Goal: Transaction & Acquisition: Purchase product/service

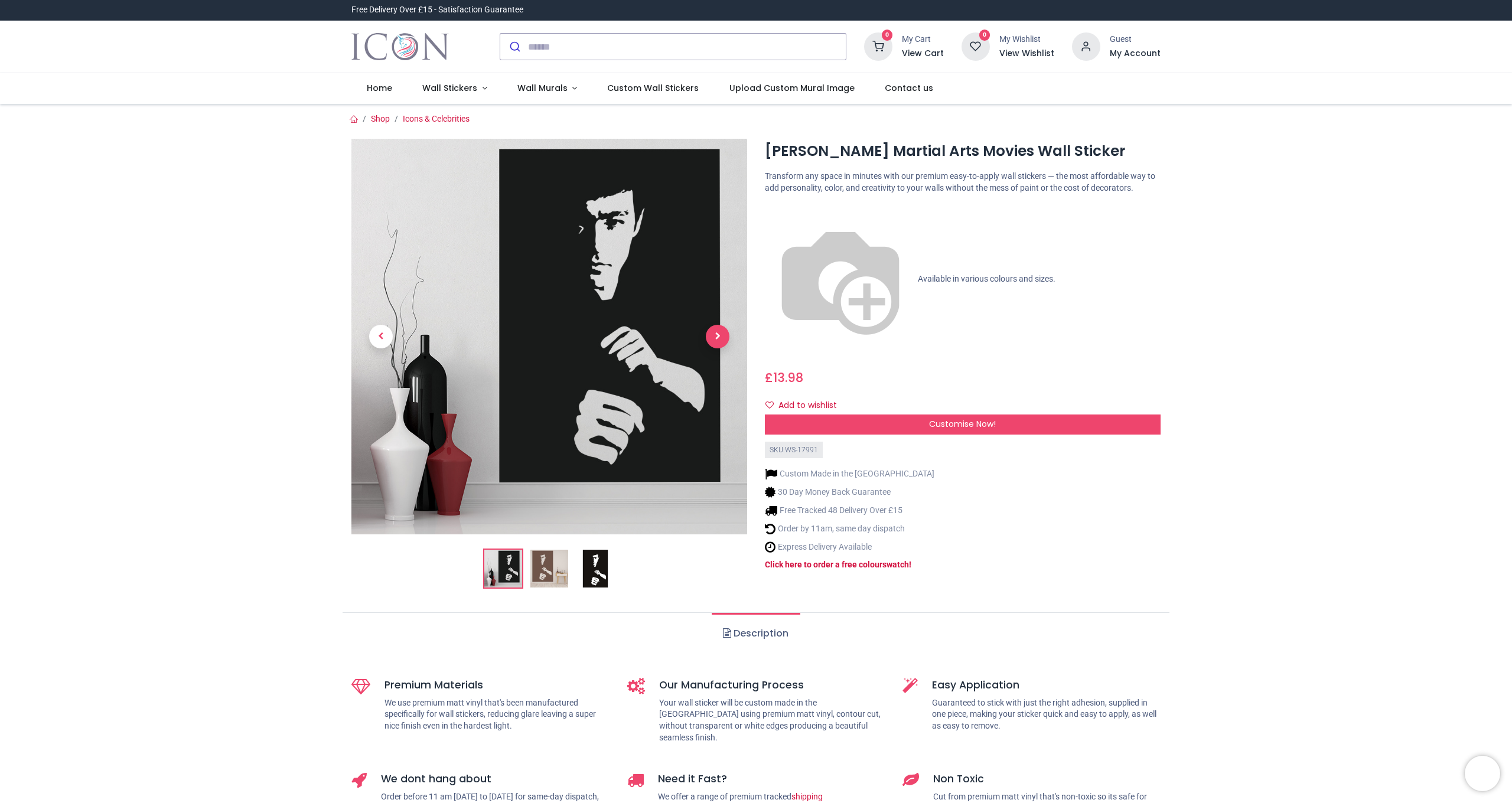
click at [711, 341] on span "Next" at bounding box center [717, 336] width 23 height 23
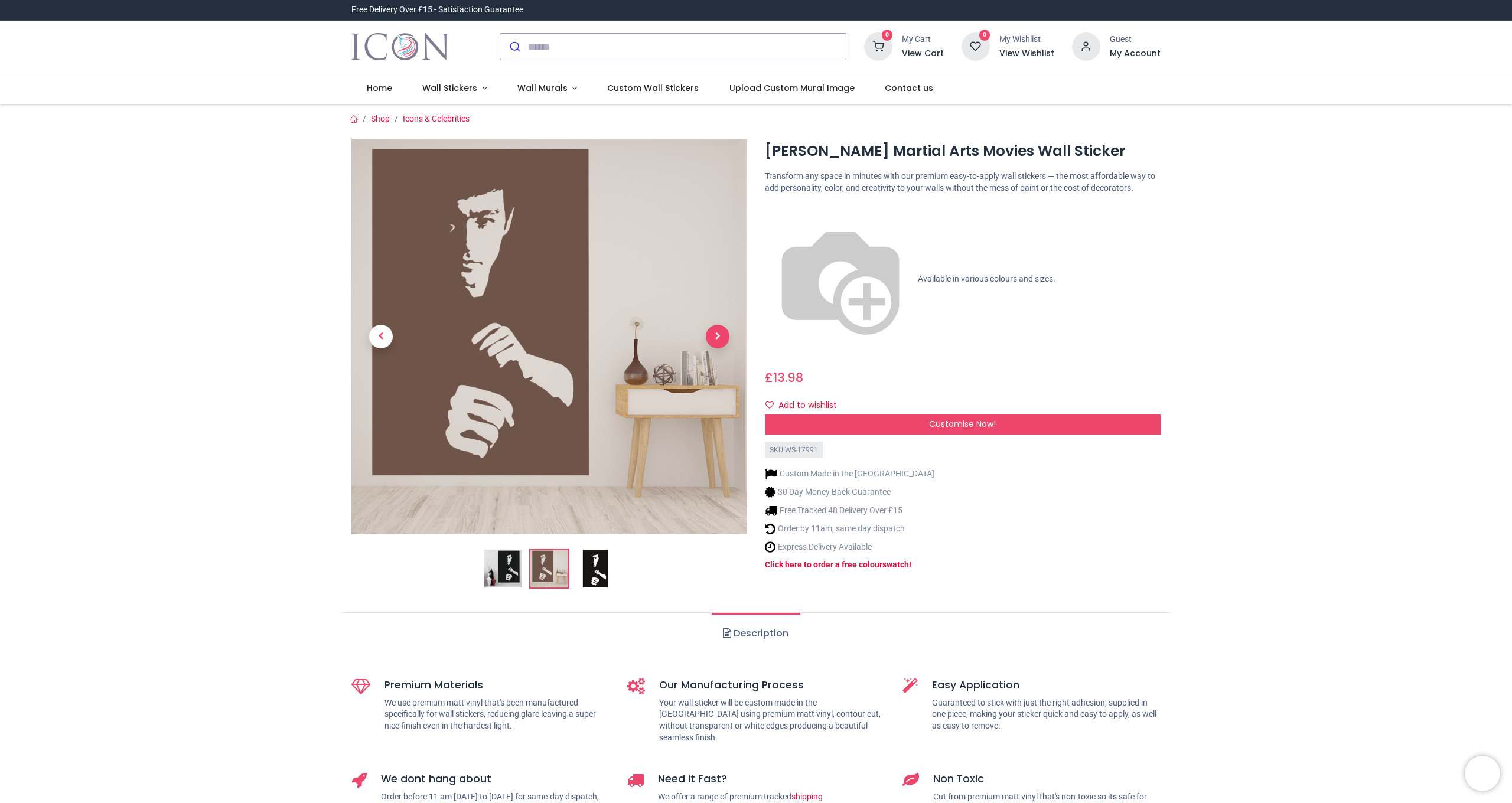
click at [713, 340] on span "Next" at bounding box center [717, 336] width 23 height 23
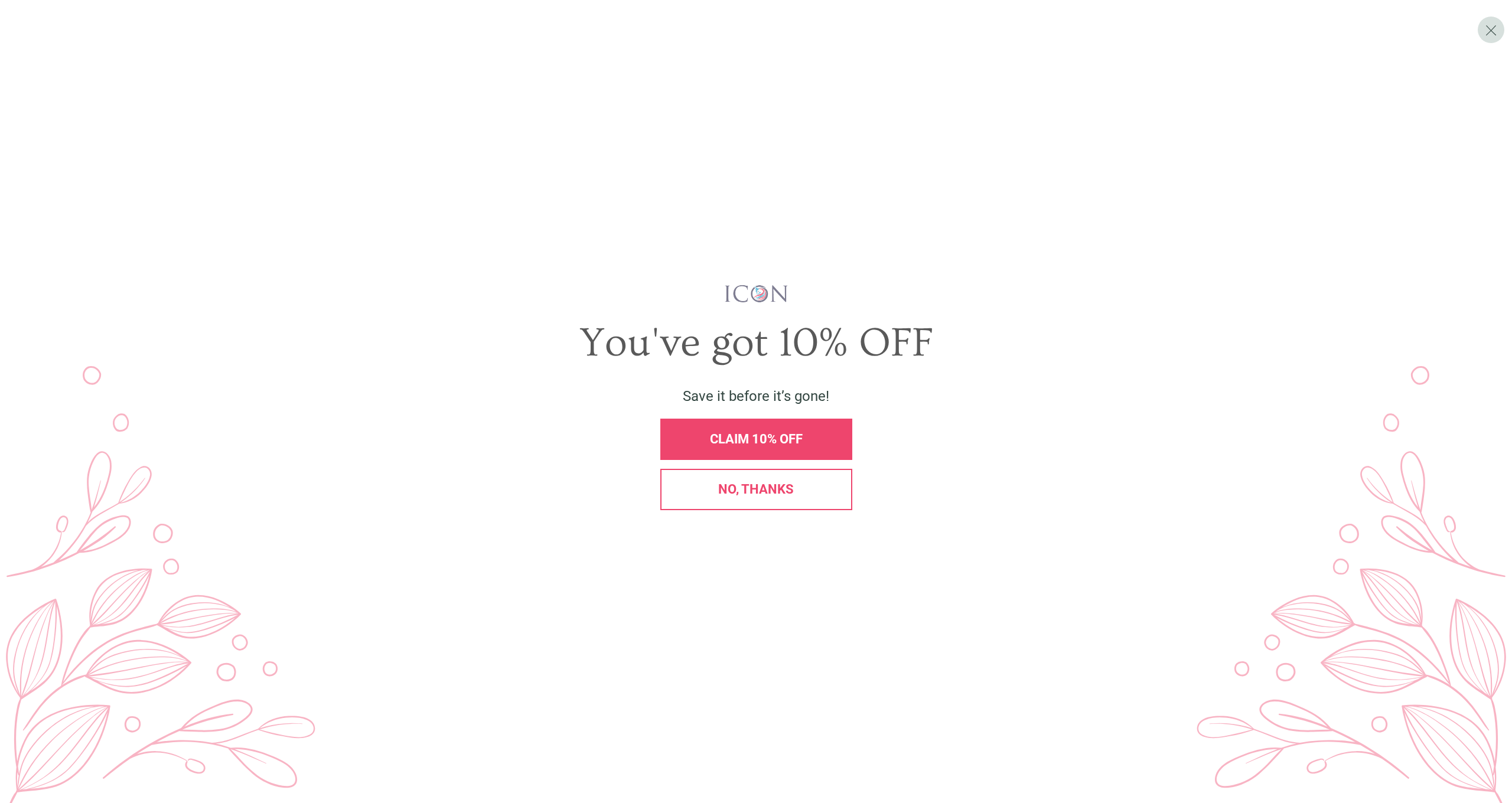
click at [797, 498] on div "No, thanks" at bounding box center [756, 490] width 192 height 42
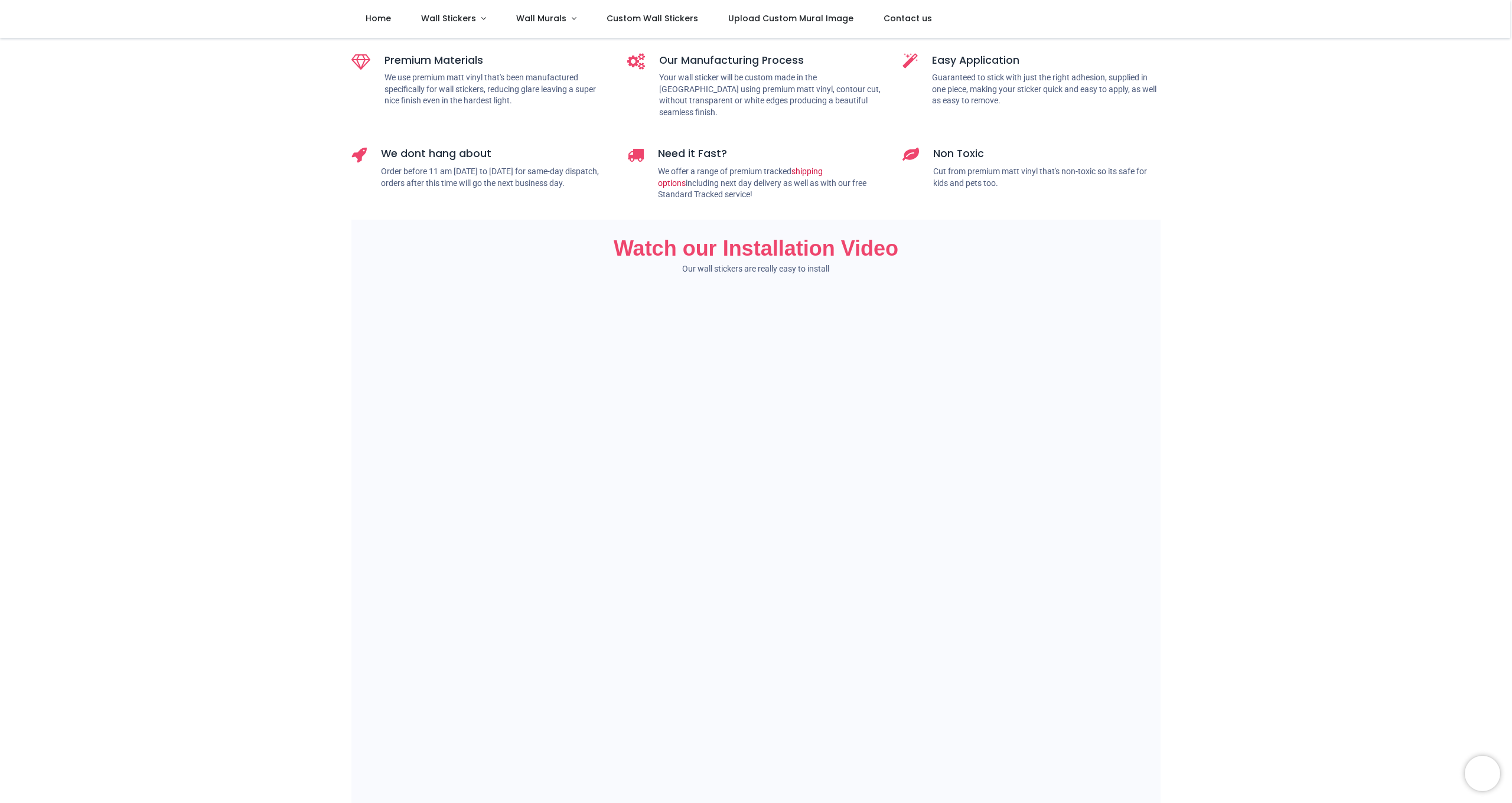
scroll to position [379, 0]
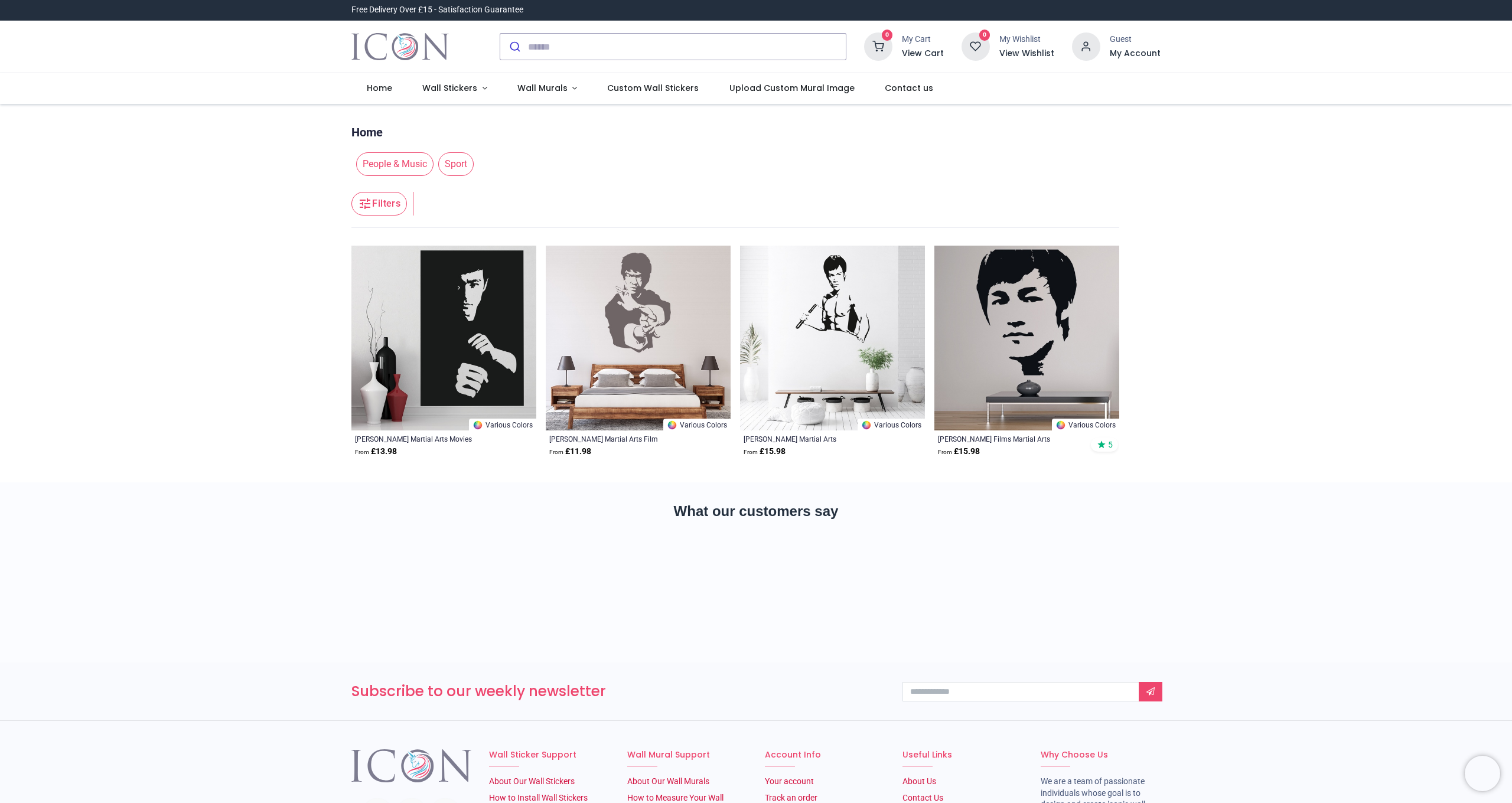
click at [642, 341] on img at bounding box center [638, 338] width 185 height 185
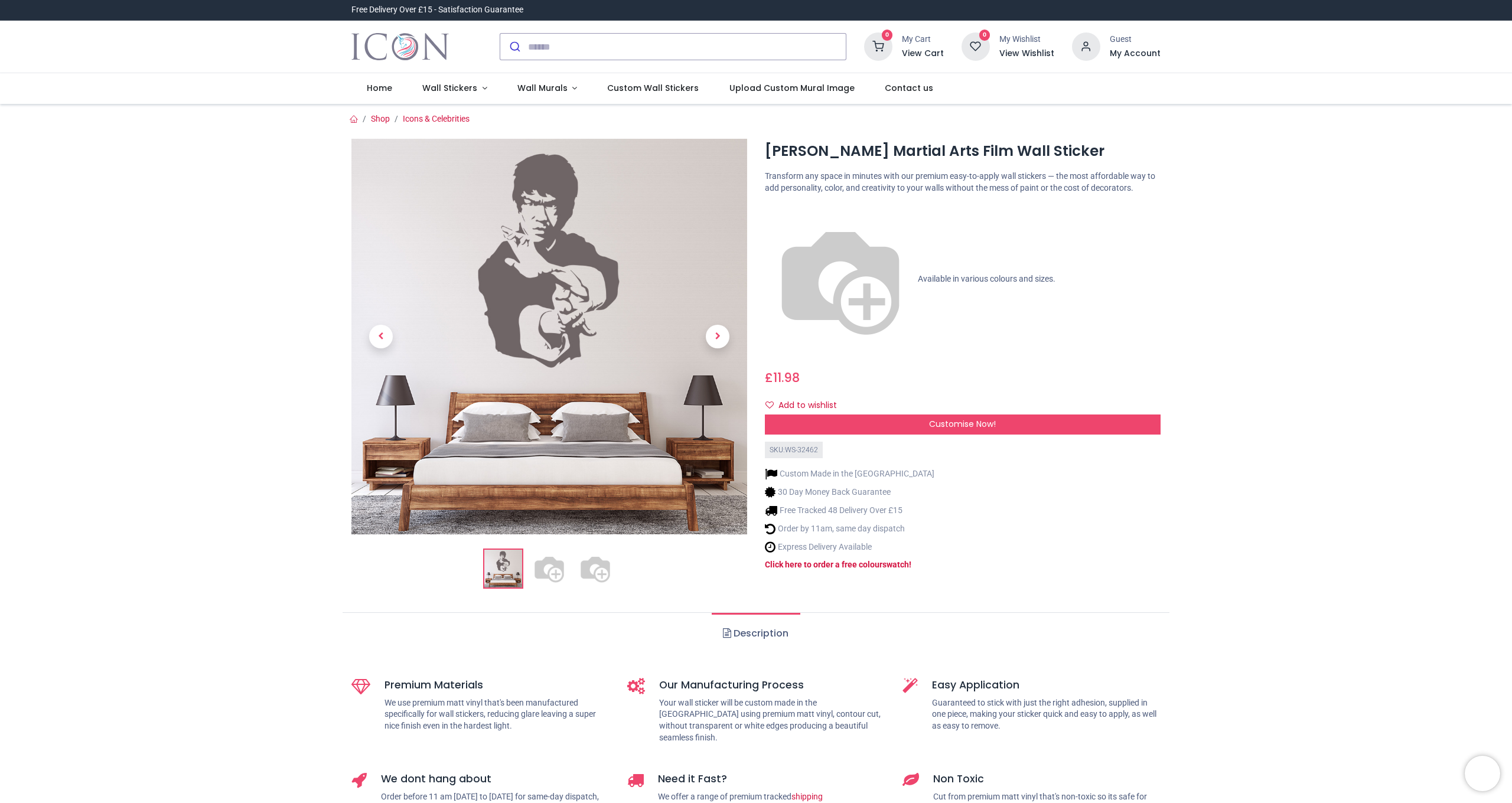
click at [599, 571] on img at bounding box center [595, 568] width 37 height 37
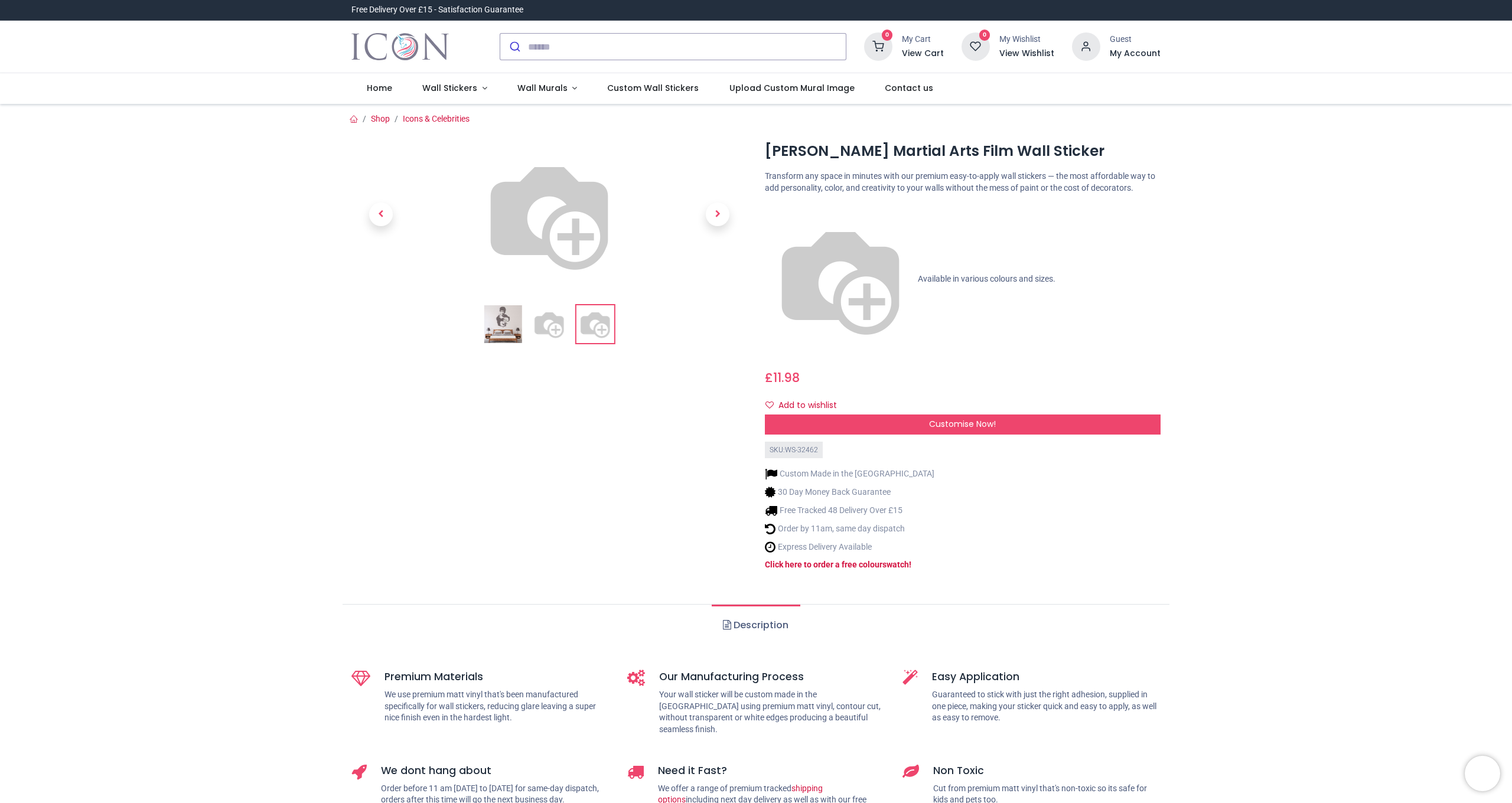
click at [547, 343] on img at bounding box center [548, 324] width 37 height 37
click at [508, 343] on img at bounding box center [503, 324] width 37 height 37
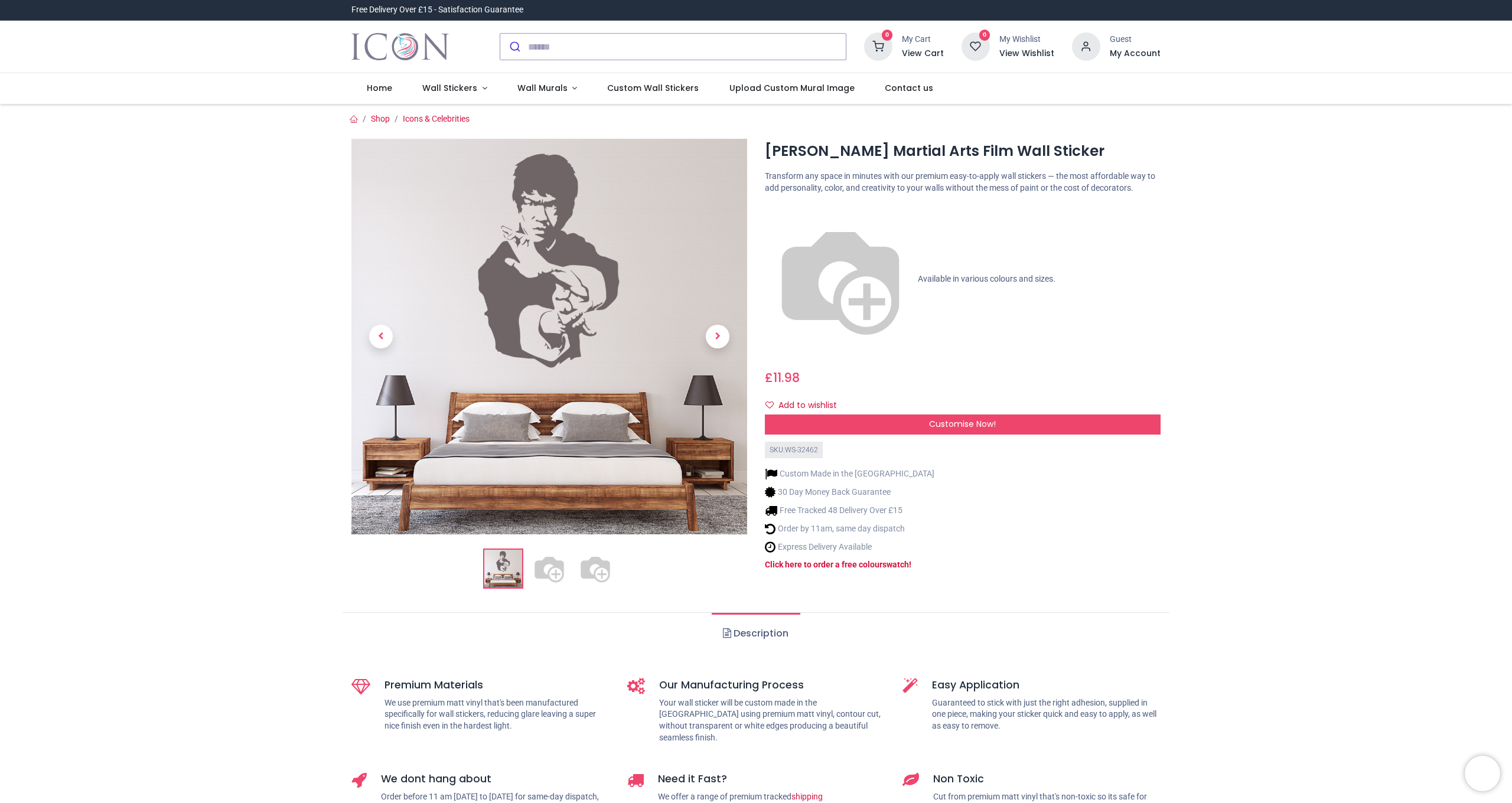
click at [596, 571] on img at bounding box center [595, 568] width 37 height 37
